Goal: Information Seeking & Learning: Learn about a topic

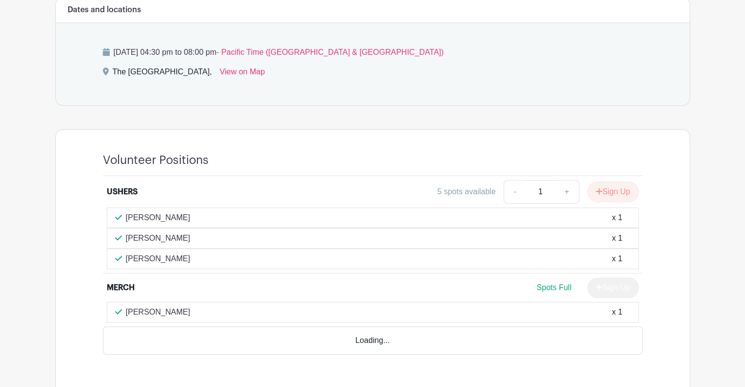
scroll to position [588, 0]
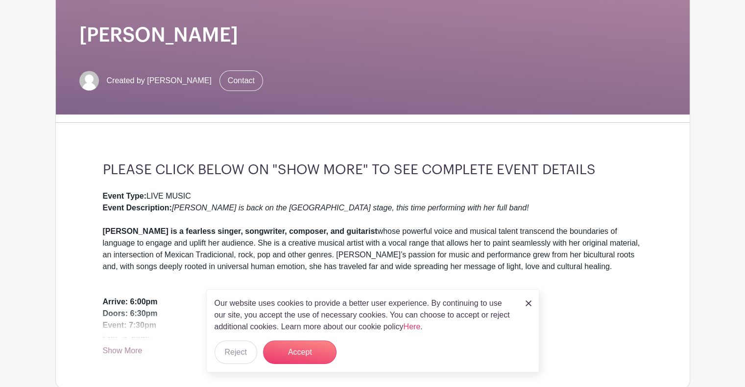
scroll to position [147, 0]
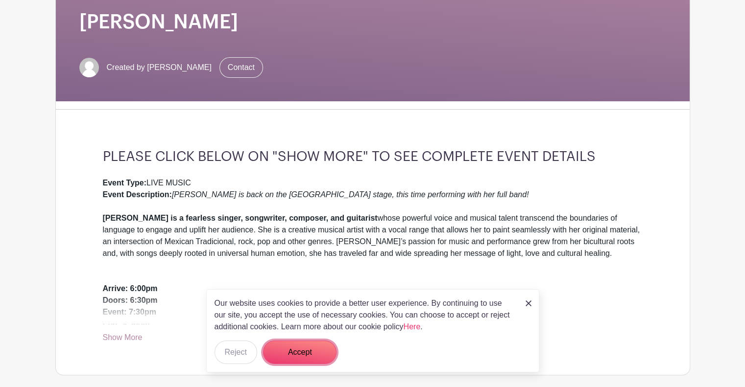
click at [308, 351] on button "Accept" at bounding box center [299, 353] width 73 height 24
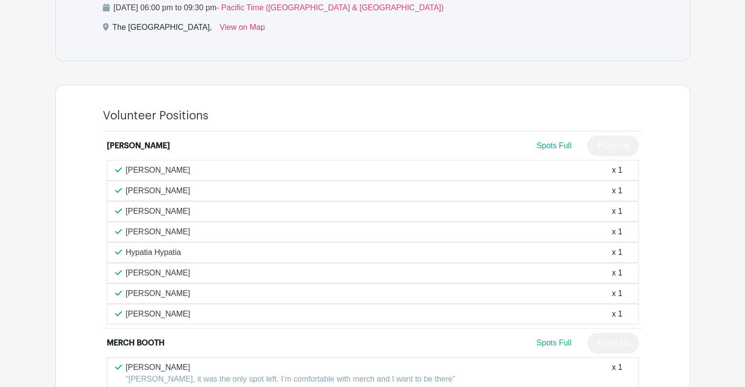
scroll to position [637, 0]
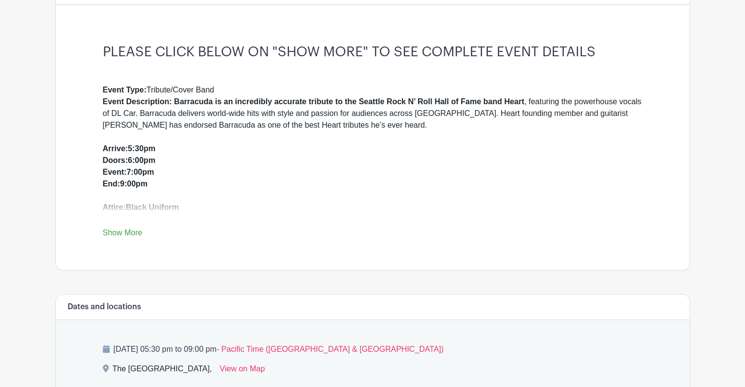
scroll to position [245, 0]
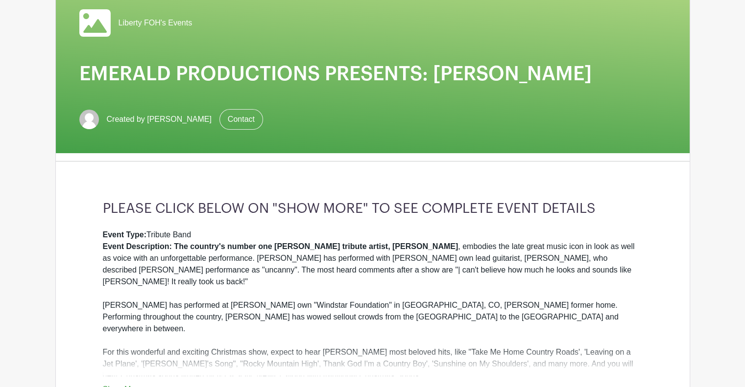
scroll to position [98, 0]
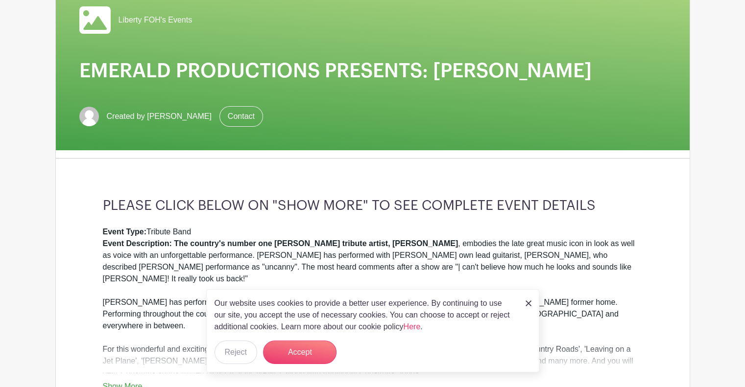
click at [529, 301] on link at bounding box center [529, 303] width 6 height 12
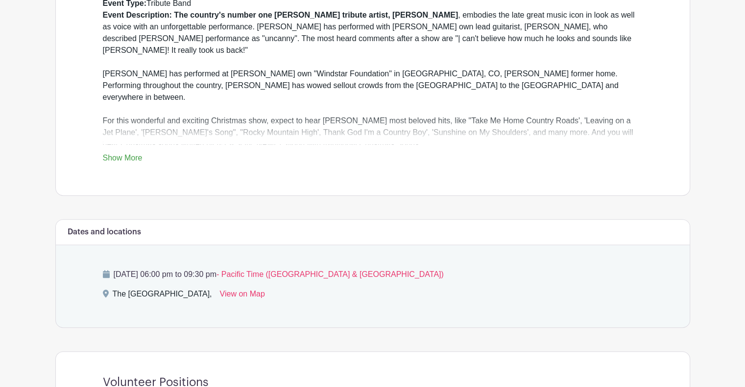
scroll to position [314, 0]
